Goal: Navigation & Orientation: Go to known website

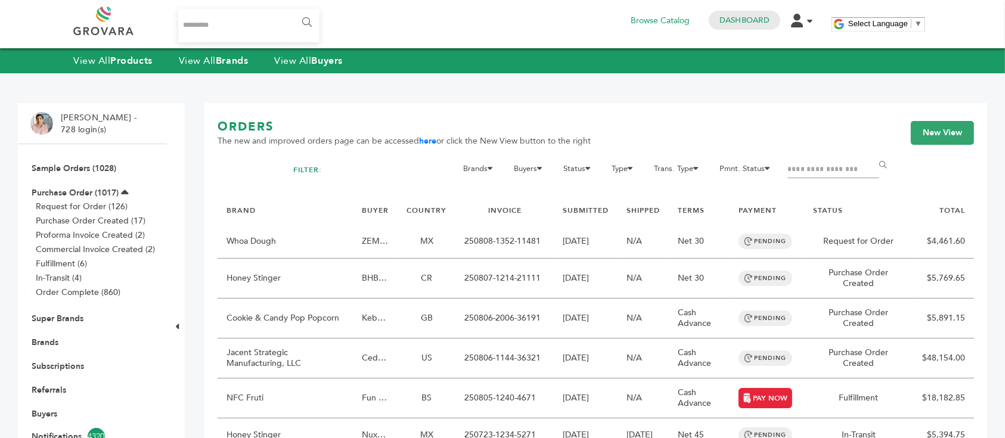
scroll to position [159, 0]
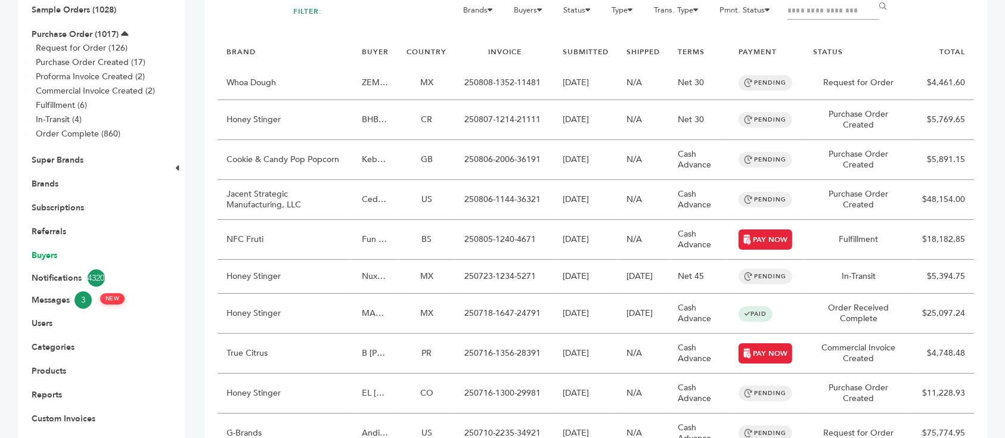
click at [49, 253] on link "Buyers" at bounding box center [45, 255] width 26 height 11
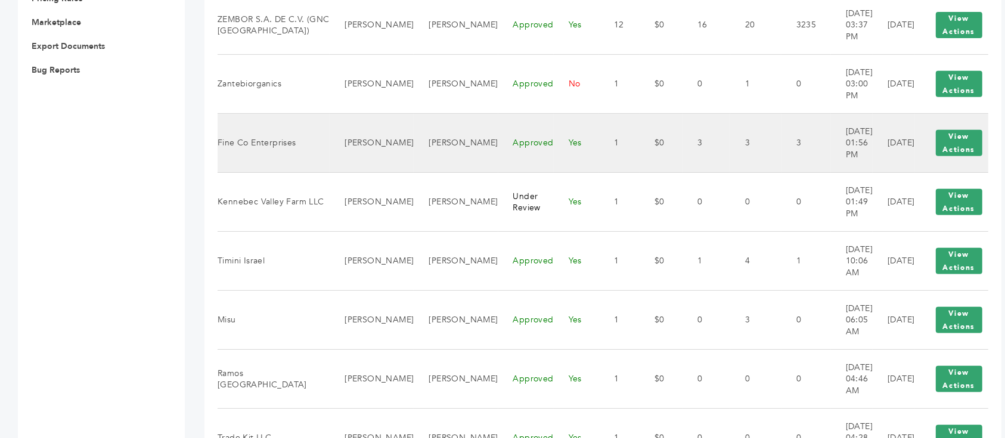
scroll to position [636, 0]
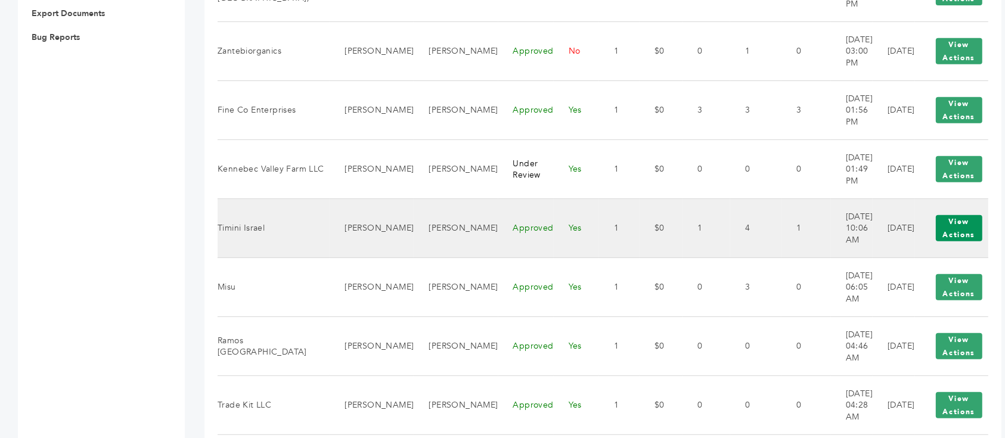
click at [954, 225] on button "View Actions" at bounding box center [959, 228] width 47 height 26
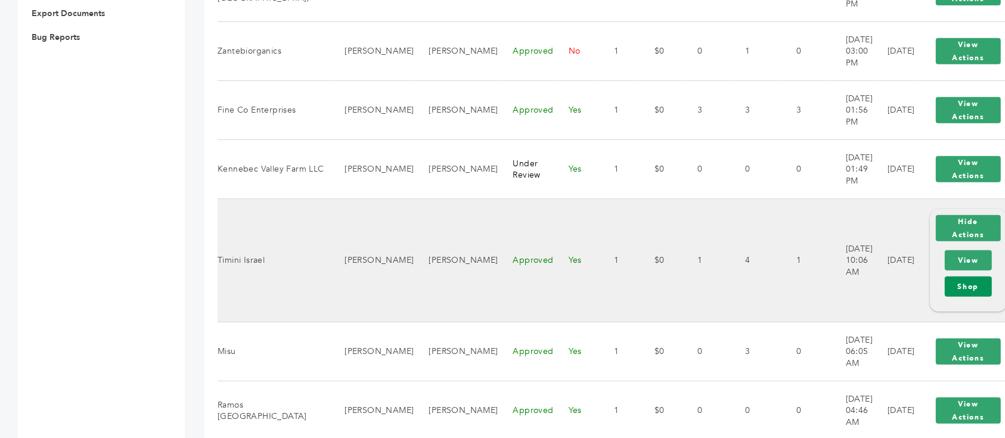
click at [945, 284] on link "Shop" at bounding box center [969, 287] width 48 height 20
